Goal: Task Accomplishment & Management: Manage account settings

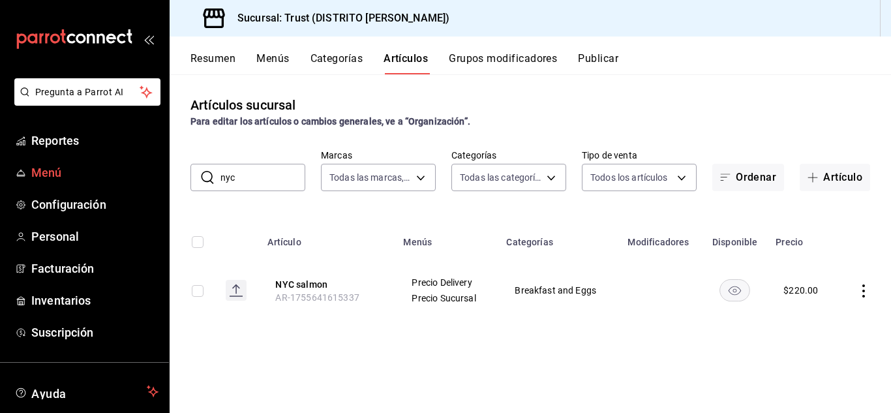
click at [75, 166] on span "Menú" at bounding box center [94, 173] width 127 height 18
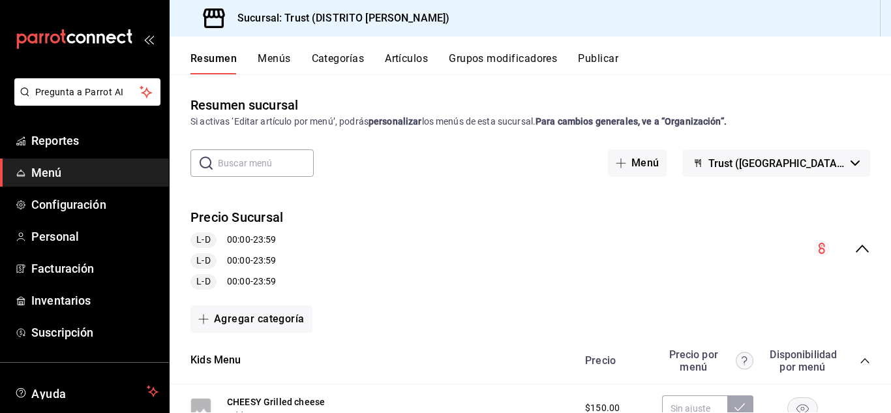
click at [285, 50] on div "Resumen Menús Categorías Artículos Grupos modificadores Publicar" at bounding box center [531, 56] width 722 height 38
click at [279, 59] on button "Menús" at bounding box center [274, 63] width 33 height 22
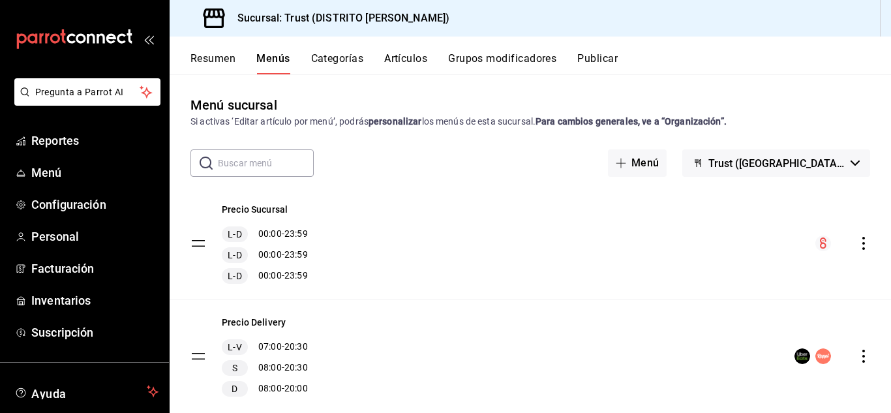
click at [816, 354] on circle "menu-maker-table" at bounding box center [824, 356] width 16 height 16
click at [857, 358] on icon "actions" at bounding box center [863, 356] width 13 height 13
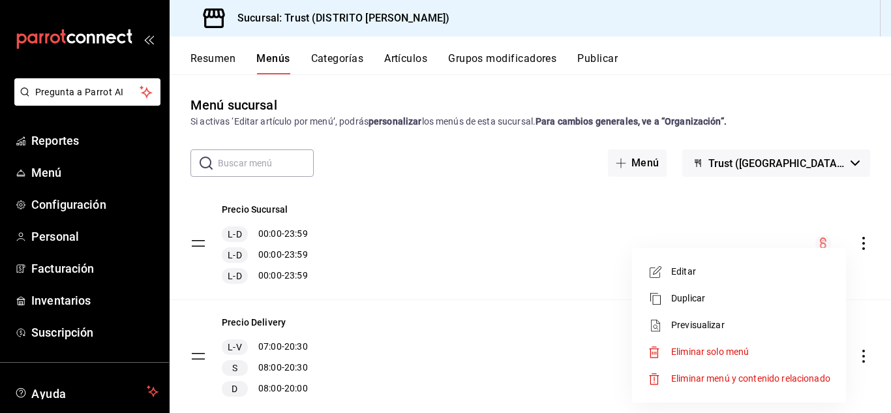
click at [700, 275] on span "Editar" at bounding box center [750, 272] width 159 height 14
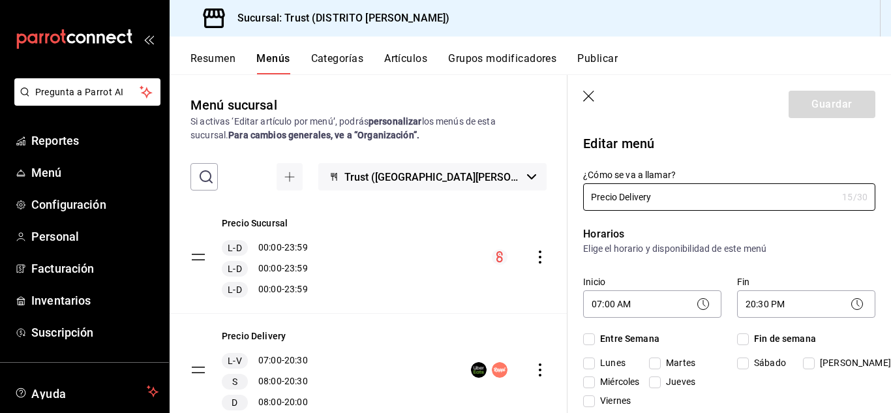
checkbox input "true"
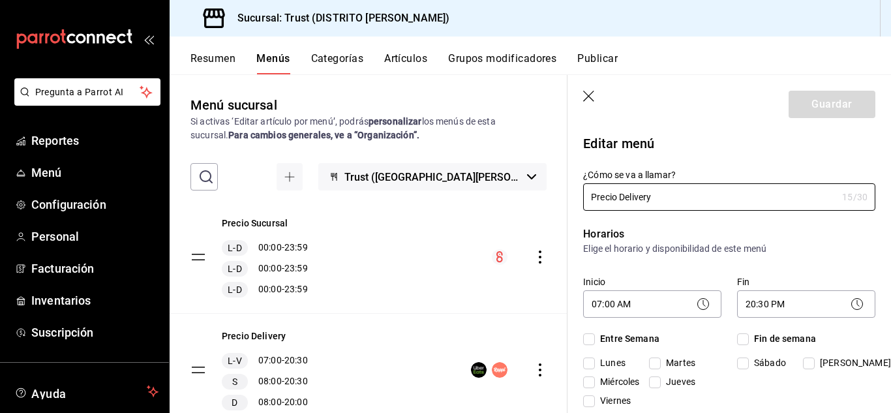
checkbox input "true"
click at [587, 92] on icon "button" at bounding box center [589, 97] width 13 height 13
checkbox input "false"
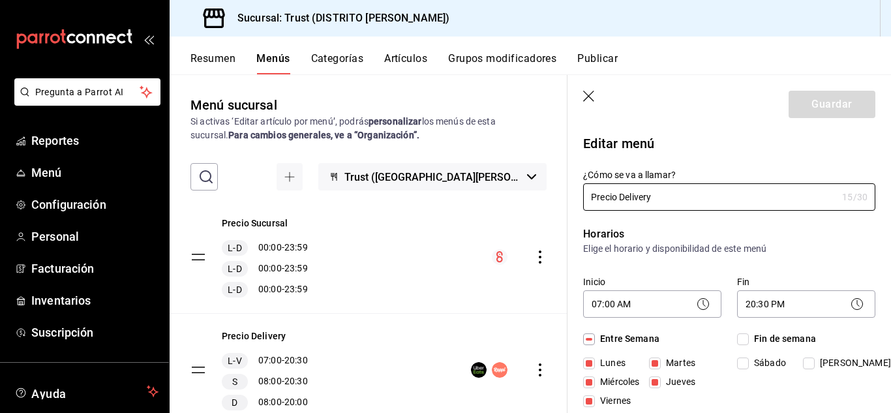
checkbox input "false"
type input "1756069364053"
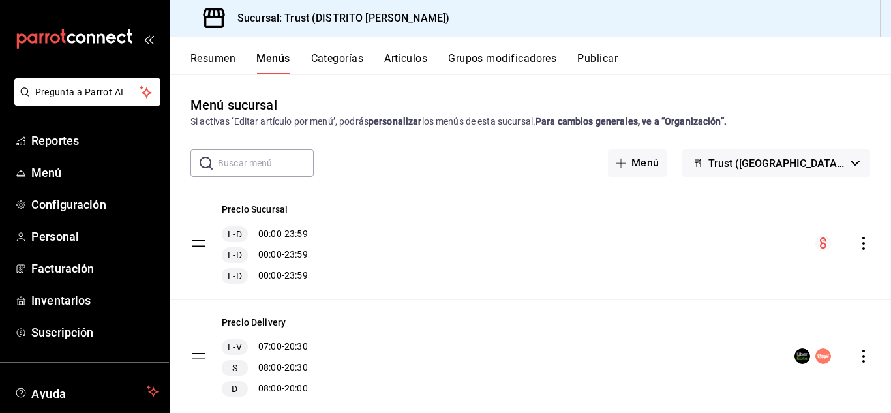
checkbox input "false"
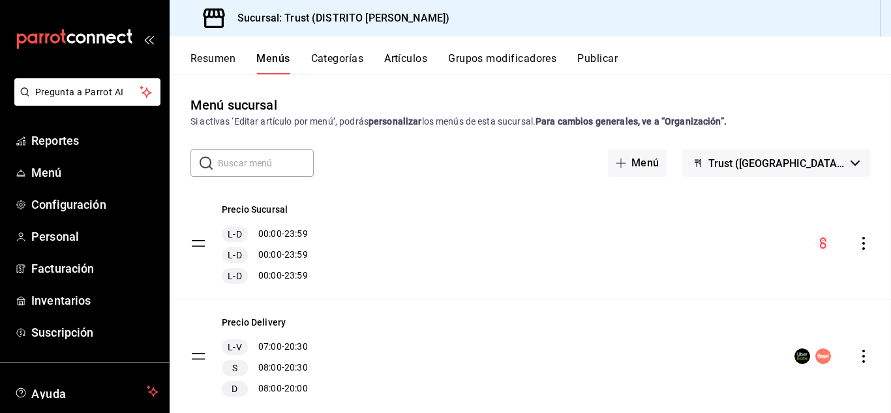
checkbox input "false"
click at [765, 163] on span "Trust ([GEOGRAPHIC_DATA][PERSON_NAME])" at bounding box center [777, 163] width 137 height 12
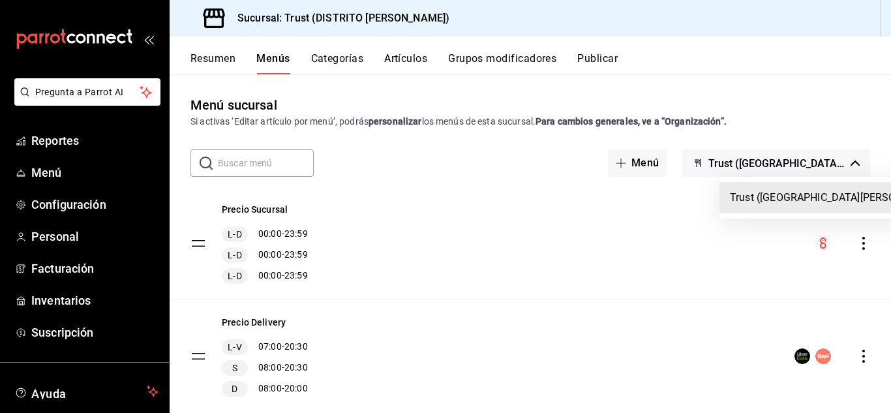
drag, startPoint x: 765, startPoint y: 163, endPoint x: 354, endPoint y: 147, distance: 412.0
click at [354, 147] on div at bounding box center [445, 206] width 891 height 413
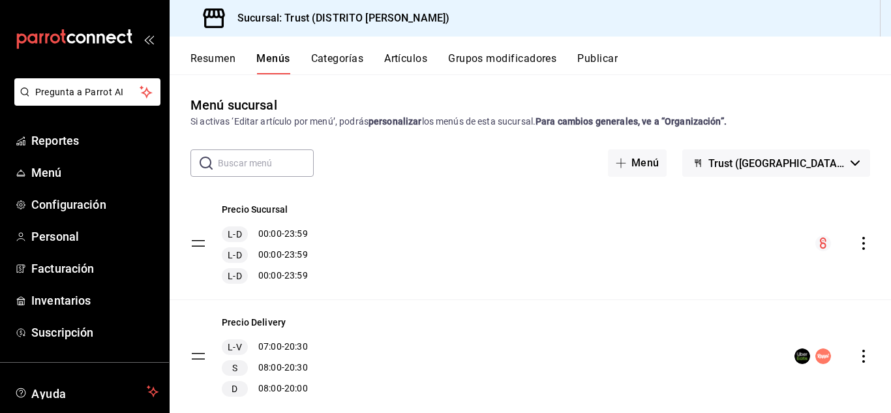
click at [390, 54] on button "Artículos" at bounding box center [405, 63] width 43 height 22
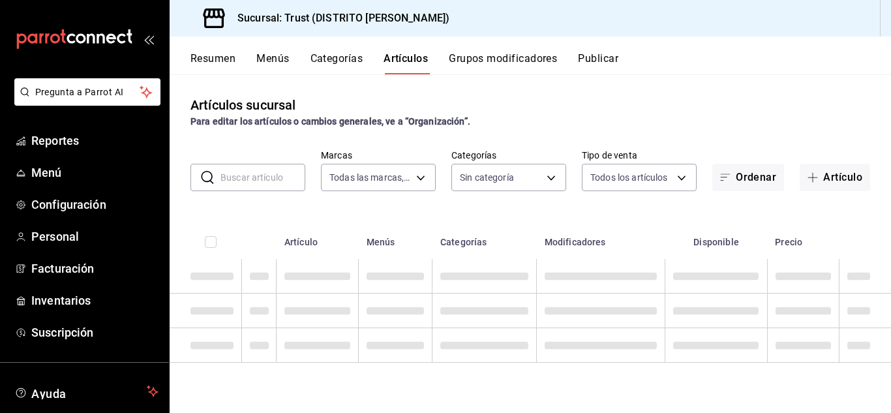
type input "72f3e262-a117-4a61-9875-69b563972005"
click at [243, 170] on input "text" at bounding box center [263, 177] width 85 height 26
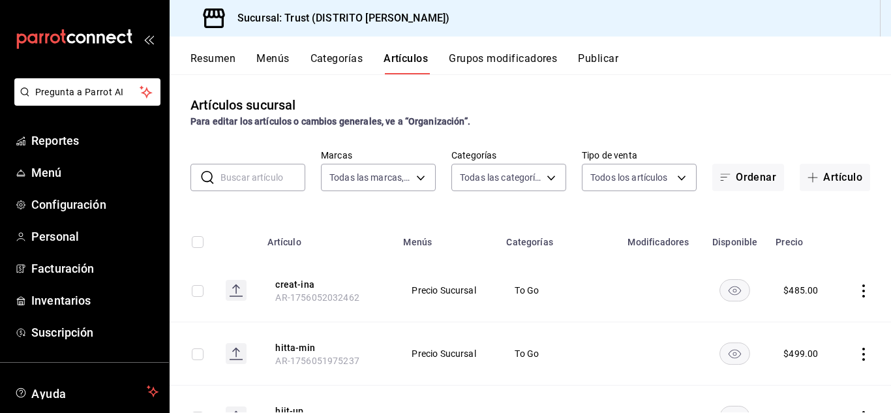
type input "181d9073-e3f0-4436-9708-b6ce68a025ff,83f3dab8-a980-4205-9797-de4d1f5d522f,dc5c2…"
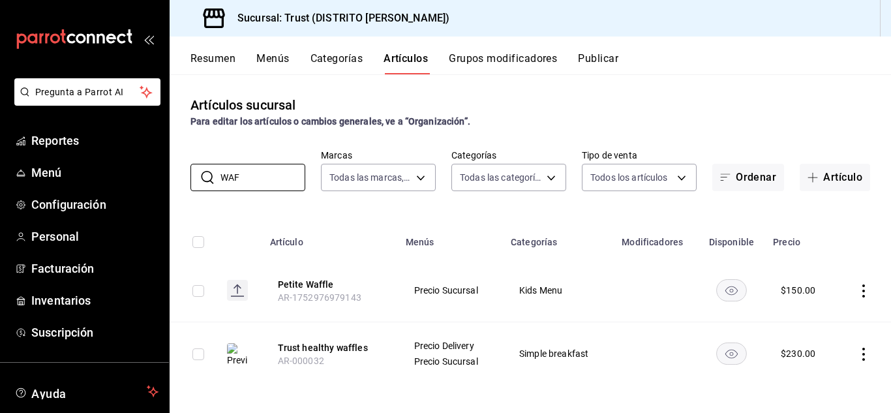
scroll to position [4, 0]
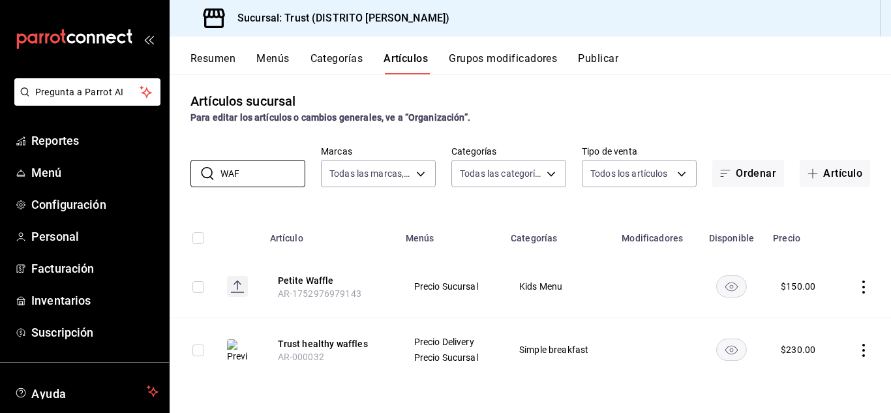
type input "WAF"
click at [431, 339] on span "Precio Delivery" at bounding box center [450, 341] width 72 height 9
click at [196, 348] on input "checkbox" at bounding box center [198, 351] width 12 height 12
checkbox input "true"
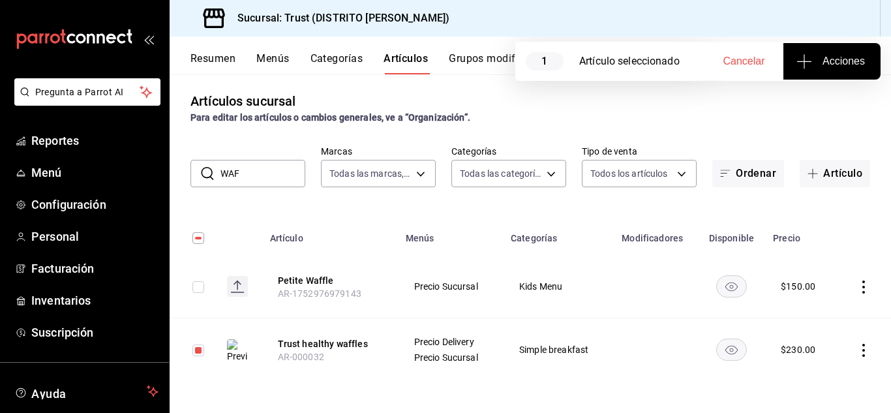
click at [570, 341] on td "Simple breakfast" at bounding box center [558, 349] width 111 height 63
click at [857, 347] on icon "actions" at bounding box center [863, 350] width 13 height 13
drag, startPoint x: 803, startPoint y: 324, endPoint x: 717, endPoint y: 360, distance: 92.7
click at [717, 360] on div at bounding box center [445, 206] width 891 height 413
click at [726, 345] on rect "availability-product" at bounding box center [732, 350] width 30 height 22
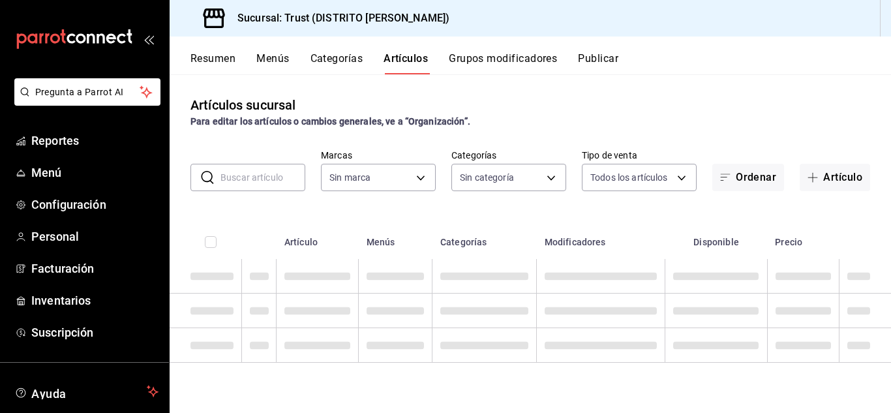
type input "181d9073-e3f0-4436-9708-b6ce68a025ff,83f3dab8-a980-4205-9797-de4d1f5d522f,dc5c2…"
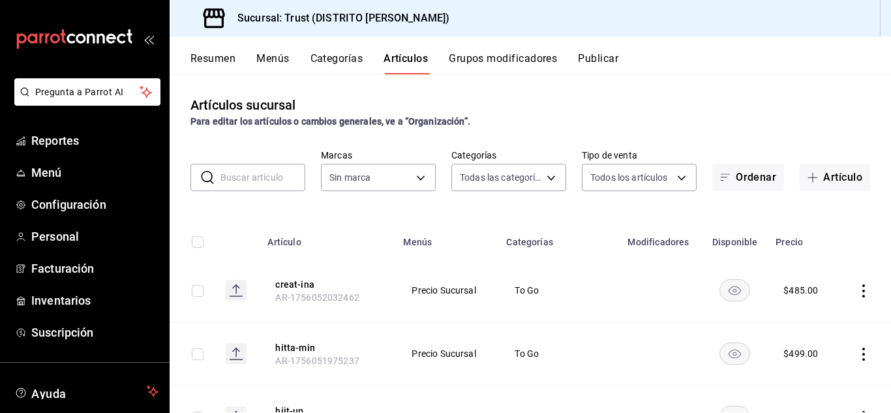
type input "72f3e262-a117-4a61-9875-69b563972005"
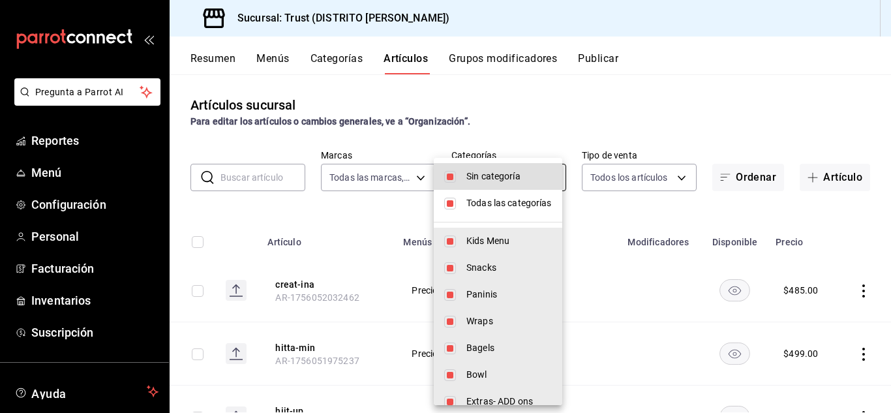
click at [525, 181] on body "Pregunta a Parrot AI Reportes Menú Configuración Personal Facturación Inventari…" at bounding box center [445, 206] width 891 height 413
click at [525, 181] on span "Sin categoría" at bounding box center [509, 177] width 85 height 14
checkbox input "false"
click at [413, 172] on div at bounding box center [445, 206] width 891 height 413
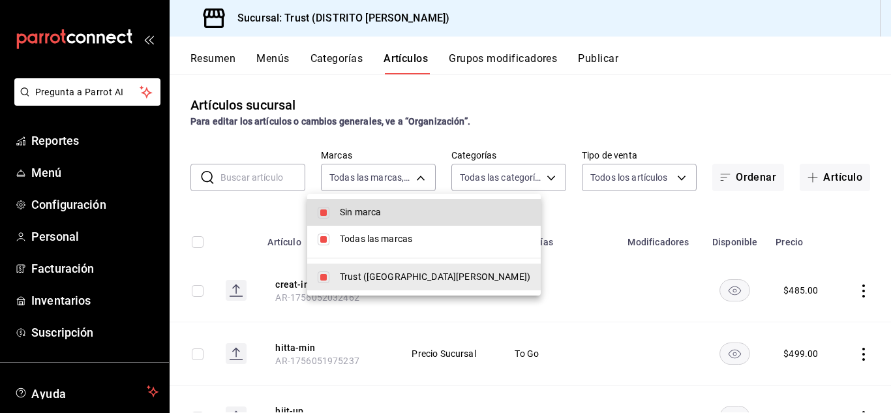
click at [413, 172] on body "Pregunta a Parrot AI Reportes Menú Configuración Personal Facturación Inventari…" at bounding box center [445, 206] width 891 height 413
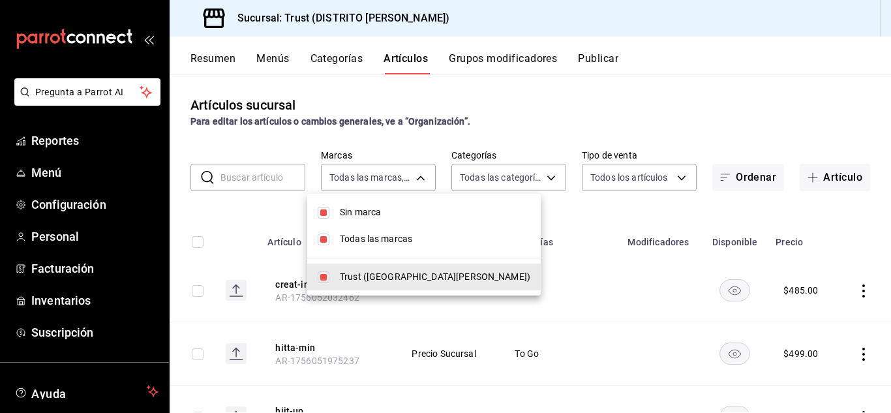
click at [413, 172] on div at bounding box center [445, 206] width 891 height 413
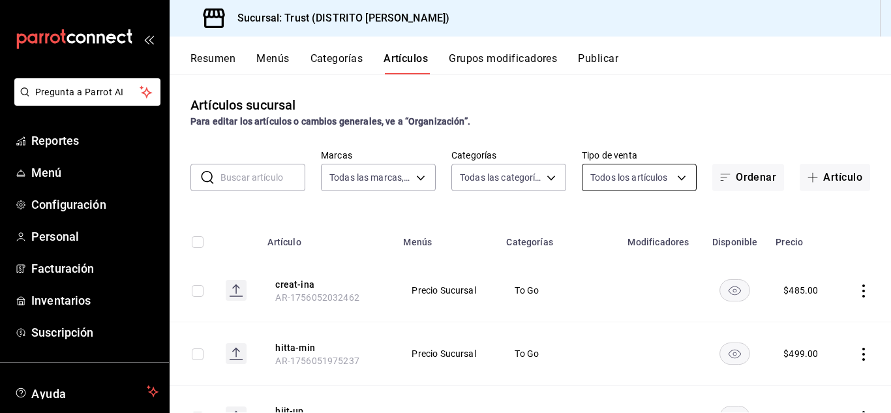
click at [617, 168] on body "Pregunta a Parrot AI Reportes Menú Configuración Personal Facturación Inventari…" at bounding box center [445, 206] width 891 height 413
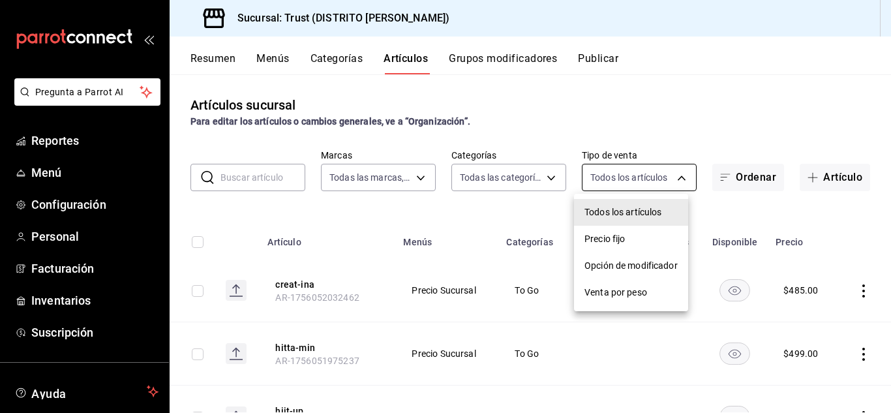
click at [617, 168] on div at bounding box center [445, 206] width 891 height 413
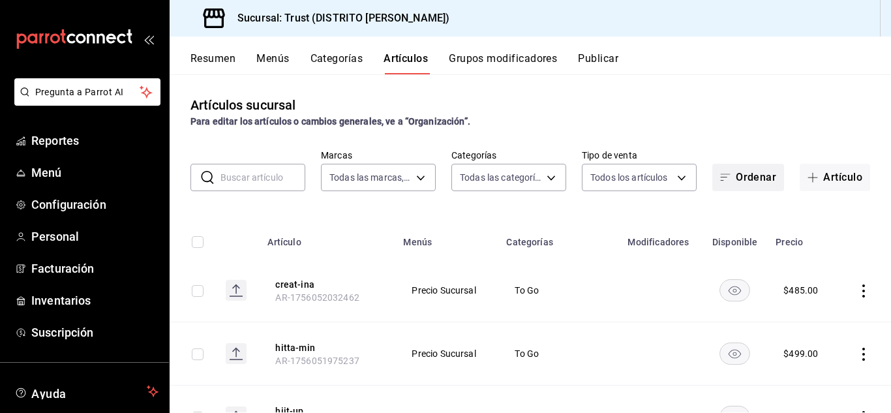
click at [720, 177] on icon "button" at bounding box center [725, 177] width 10 height 10
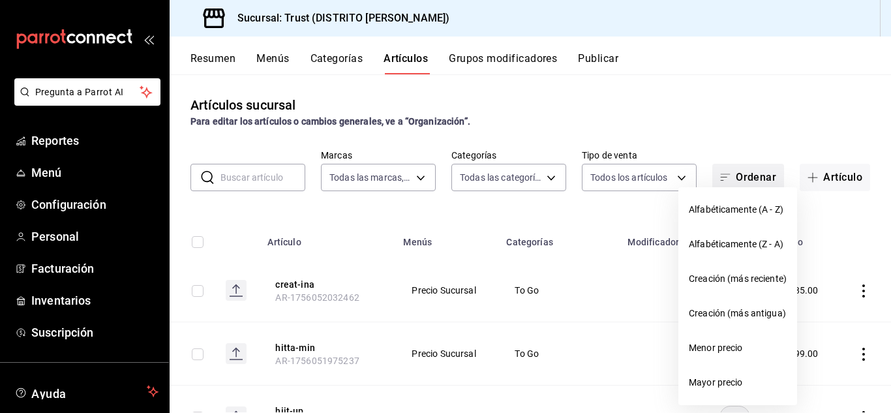
click at [719, 177] on div at bounding box center [445, 206] width 891 height 413
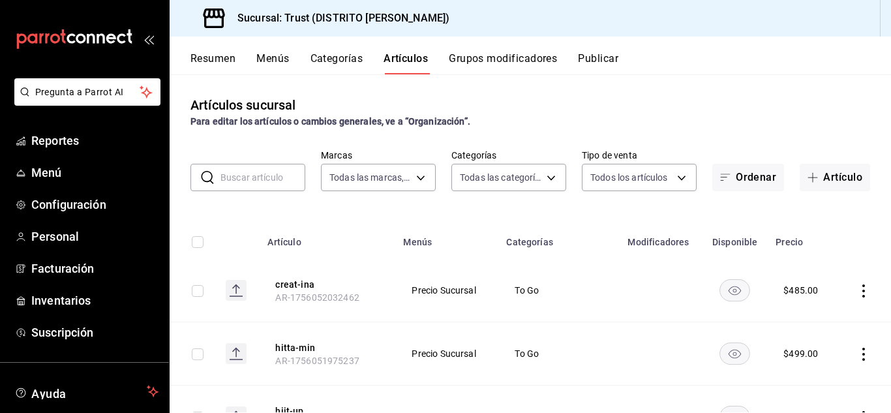
click at [342, 63] on button "Categorías" at bounding box center [337, 63] width 53 height 22
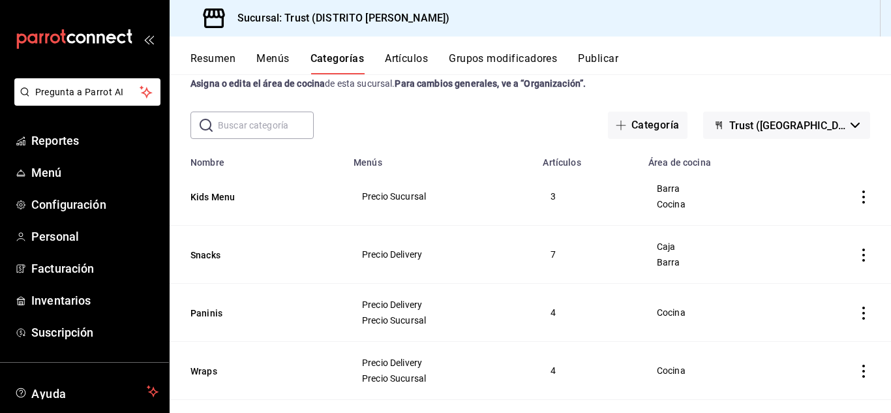
scroll to position [39, 0]
click at [859, 196] on icon "actions" at bounding box center [863, 195] width 13 height 13
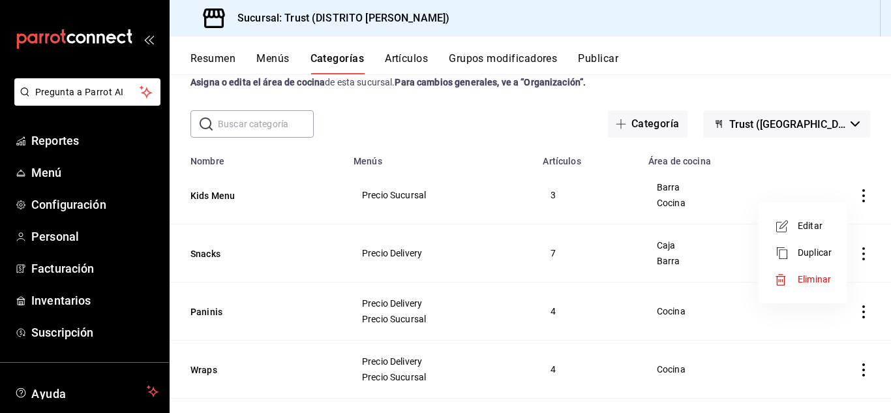
click at [786, 183] on div at bounding box center [445, 206] width 891 height 413
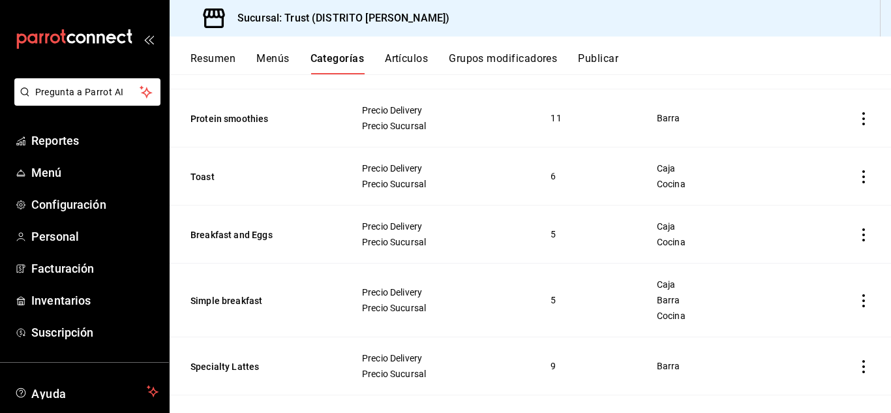
click at [244, 299] on button "Simple breakfast" at bounding box center [256, 300] width 130 height 13
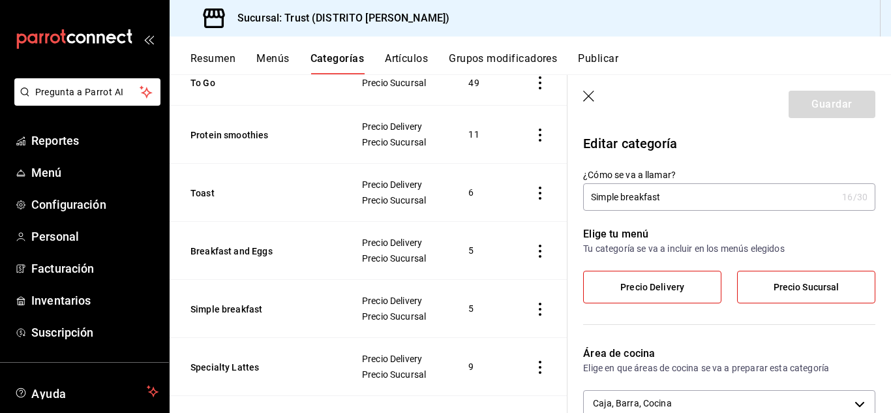
click at [583, 99] on header "Guardar" at bounding box center [730, 102] width 324 height 54
click at [588, 99] on icon "button" at bounding box center [589, 97] width 13 height 13
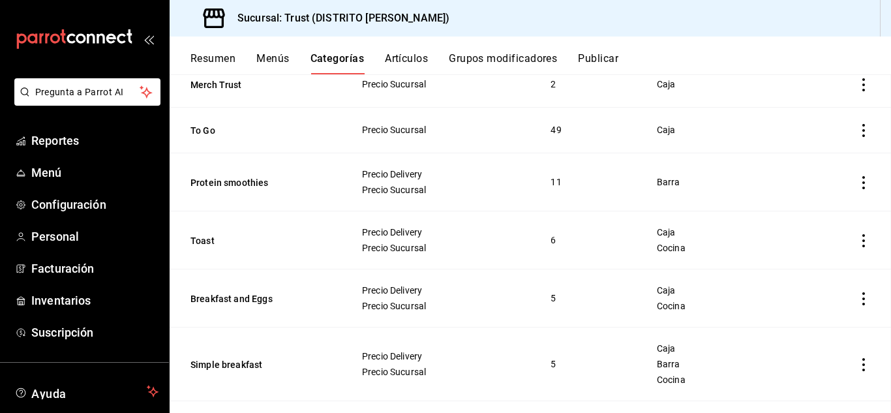
scroll to position [877, 0]
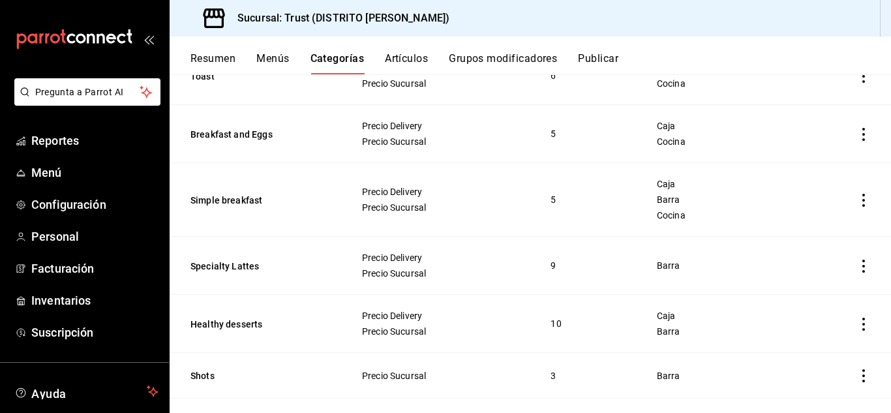
click at [722, 393] on td "Barra" at bounding box center [717, 375] width 153 height 46
